Goal: Transaction & Acquisition: Book appointment/travel/reservation

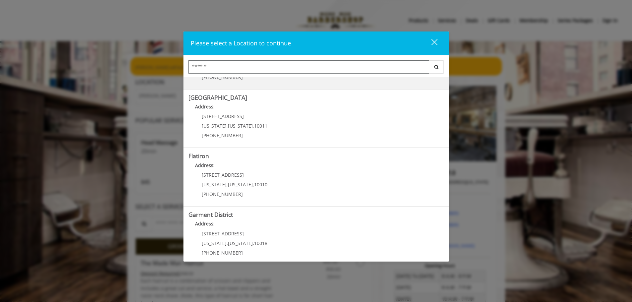
scroll to position [111, 0]
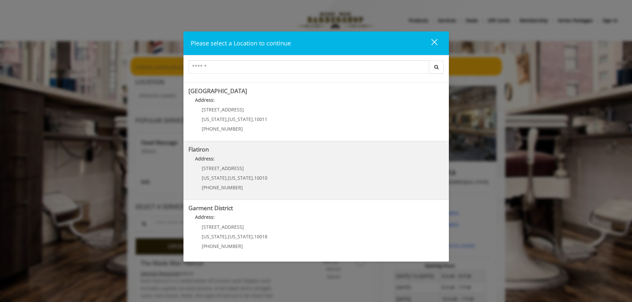
click at [256, 176] on span "10010" at bounding box center [260, 178] width 13 height 6
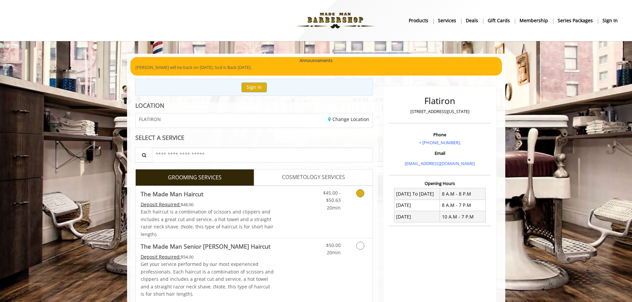
scroll to position [33, 0]
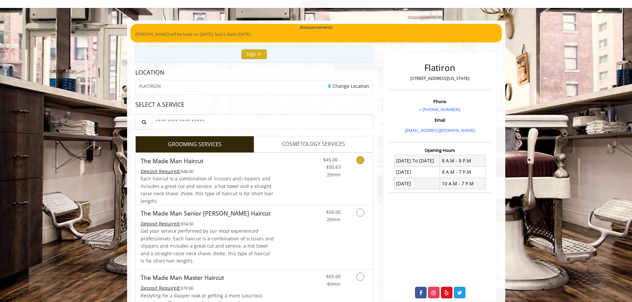
click at [361, 160] on icon "Grooming services" at bounding box center [360, 160] width 8 height 8
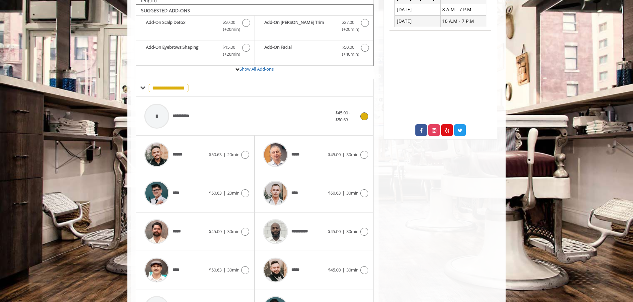
scroll to position [200, 0]
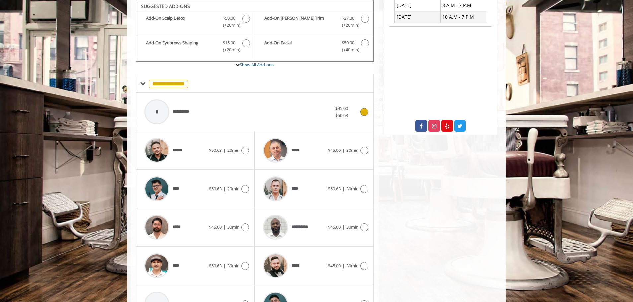
click at [180, 115] on span "**********" at bounding box center [184, 111] width 23 height 7
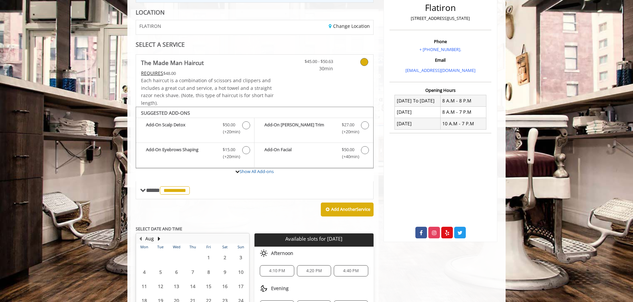
scroll to position [138, 0]
